Goal: Information Seeking & Learning: Learn about a topic

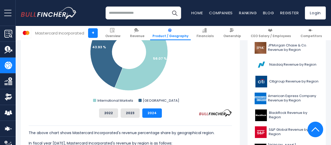
scroll to position [200, 0]
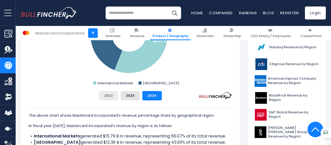
click at [105, 99] on button "2022" at bounding box center [108, 95] width 19 height 9
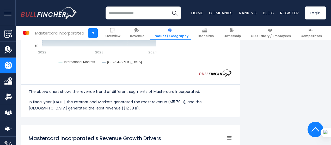
scroll to position [703, 0]
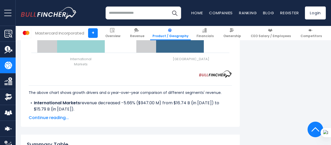
click at [54, 115] on span "Continue reading..." at bounding box center [130, 118] width 203 height 6
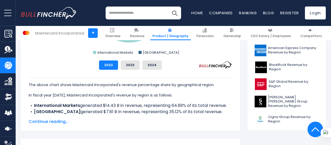
scroll to position [230, 0]
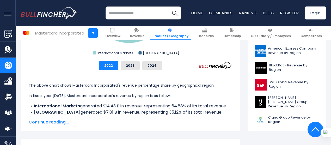
click at [53, 123] on span "Continue reading..." at bounding box center [130, 122] width 203 height 6
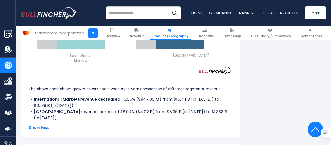
scroll to position [746, 0]
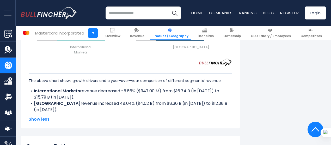
click at [41, 117] on span "Show less" at bounding box center [130, 120] width 203 height 6
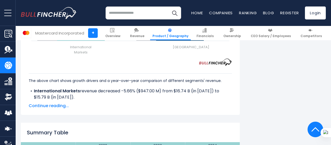
click at [50, 103] on span "Continue reading..." at bounding box center [130, 106] width 203 height 6
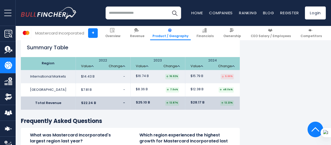
scroll to position [837, 0]
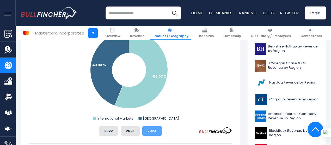
scroll to position [165, 0]
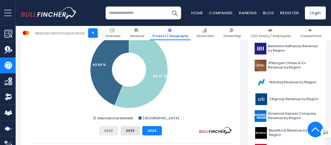
click at [105, 130] on button "2022" at bounding box center [108, 130] width 19 height 9
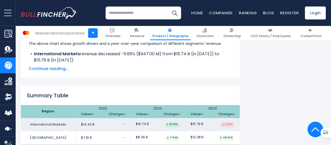
scroll to position [746, 0]
